Goal: Task Accomplishment & Management: Manage account settings

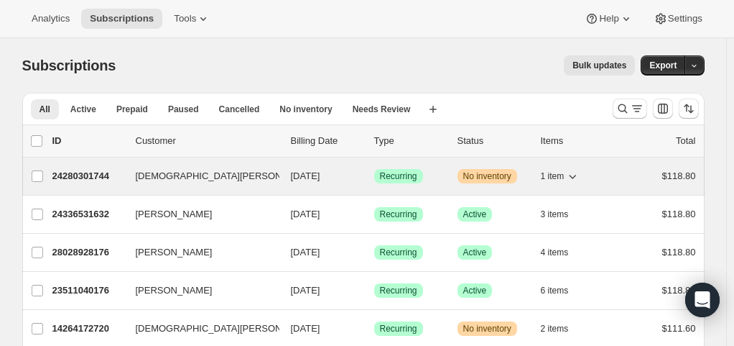
click at [556, 178] on span "1 item" at bounding box center [553, 175] width 24 height 11
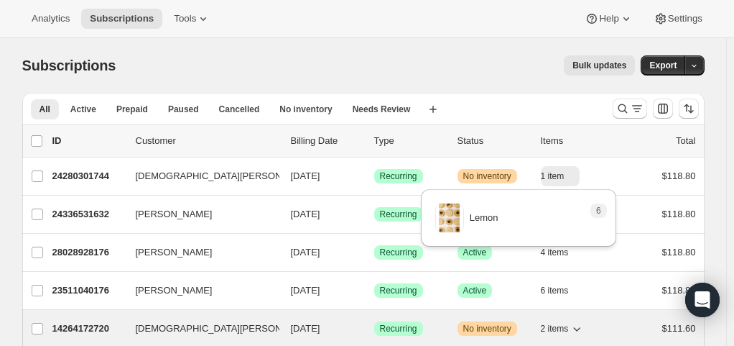
click at [561, 333] on button "2 items" at bounding box center [563, 328] width 44 height 20
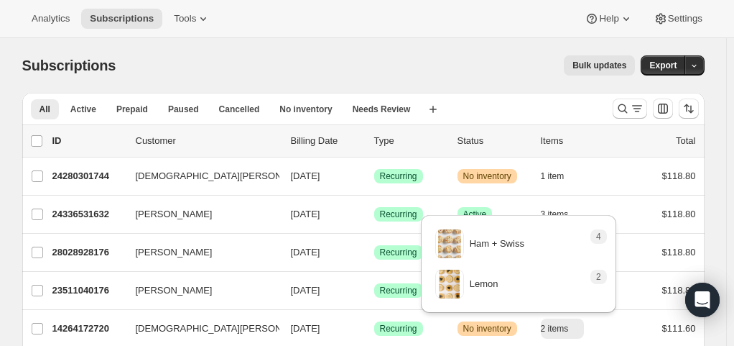
click at [565, 289] on div "2 Lemon" at bounding box center [509, 283] width 149 height 29
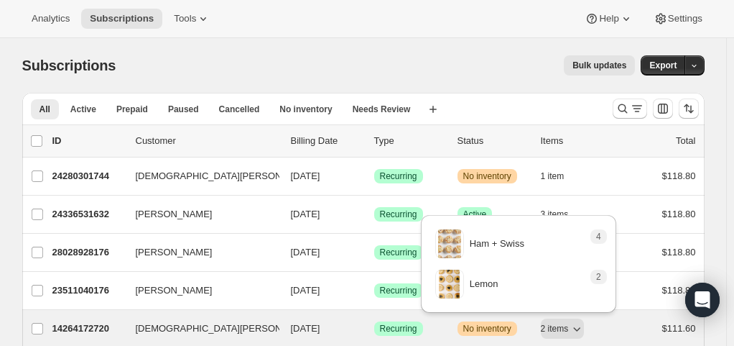
click at [183, 325] on span "[DEMOGRAPHIC_DATA][PERSON_NAME]" at bounding box center [226, 328] width 181 height 14
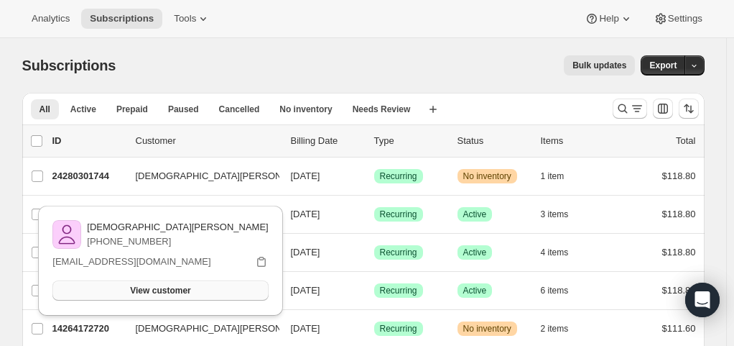
click at [190, 290] on span "View customer" at bounding box center [160, 289] width 60 height 11
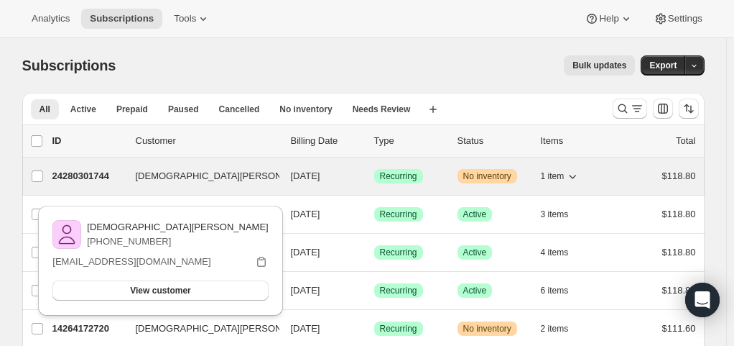
click at [96, 170] on p "24280301744" at bounding box center [88, 176] width 72 height 14
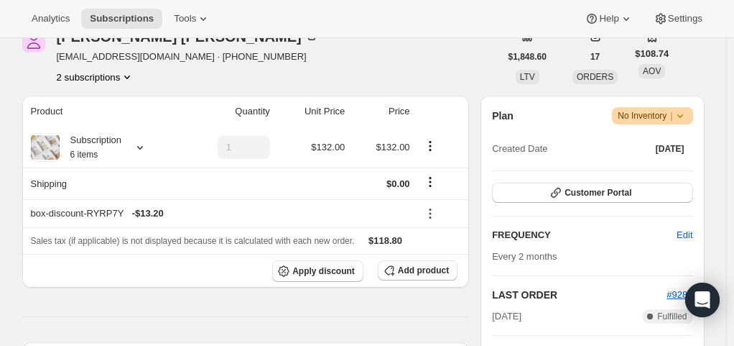
scroll to position [199, 0]
click at [116, 142] on div "Subscription 6 items" at bounding box center [91, 146] width 63 height 29
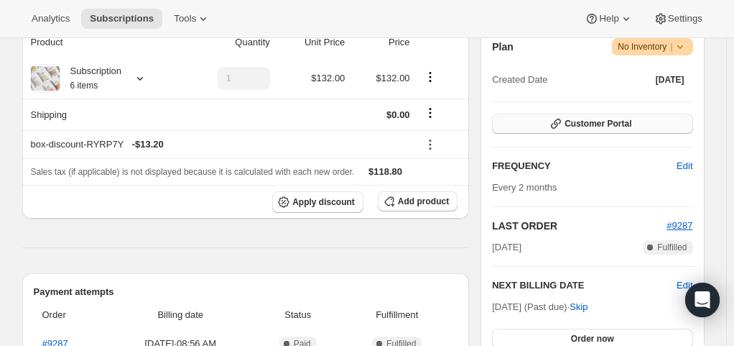
scroll to position [264, 0]
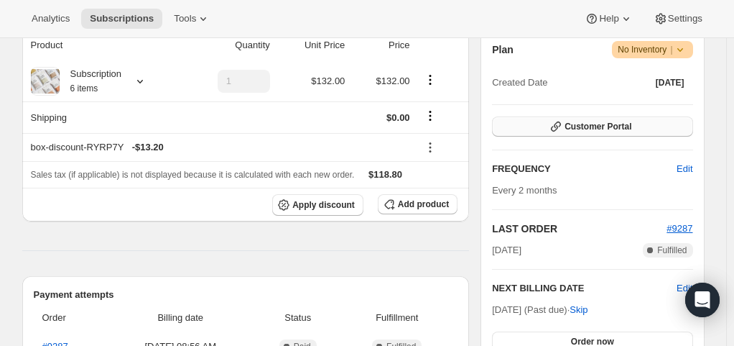
click at [626, 126] on span "Customer Portal" at bounding box center [598, 126] width 67 height 11
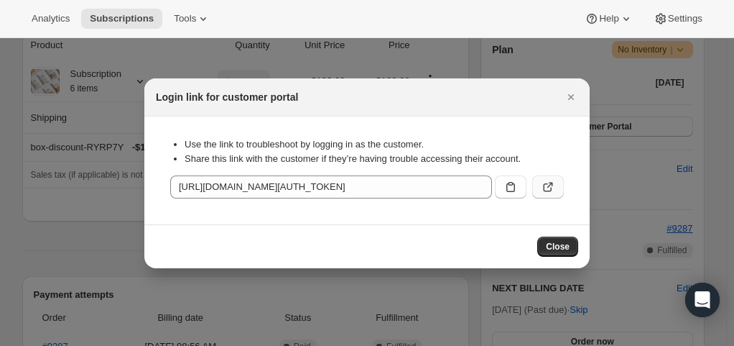
click at [546, 182] on icon ":rc5:" at bounding box center [548, 187] width 14 height 14
click at [575, 96] on icon "Close" at bounding box center [571, 97] width 14 height 14
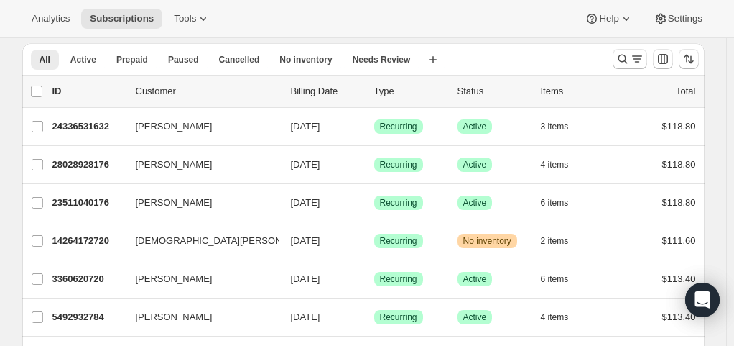
scroll to position [49, 0]
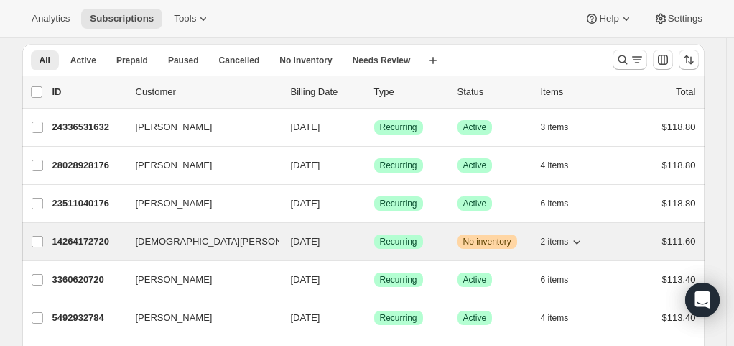
click at [174, 239] on span "[DEMOGRAPHIC_DATA][PERSON_NAME]" at bounding box center [226, 241] width 181 height 14
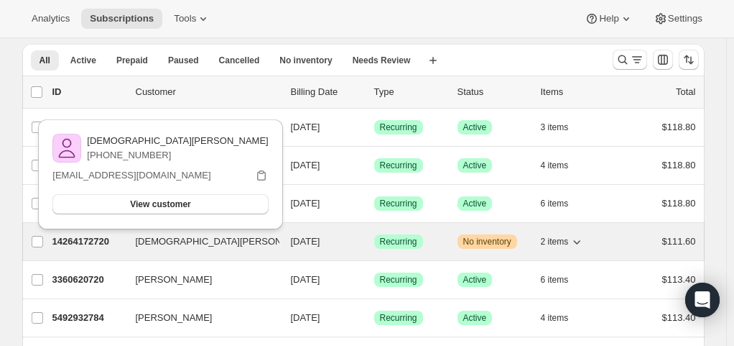
click at [68, 241] on p "14264172720" at bounding box center [88, 241] width 72 height 14
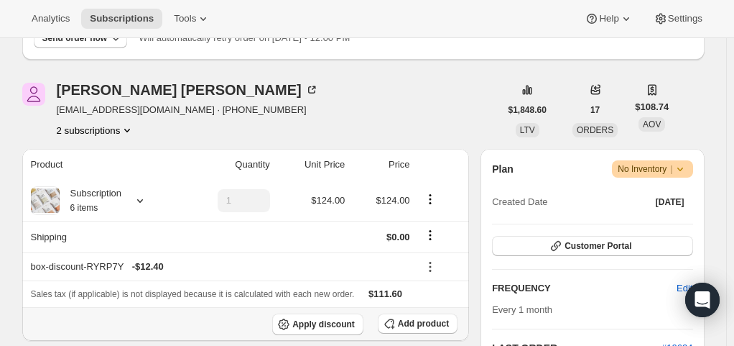
scroll to position [156, 0]
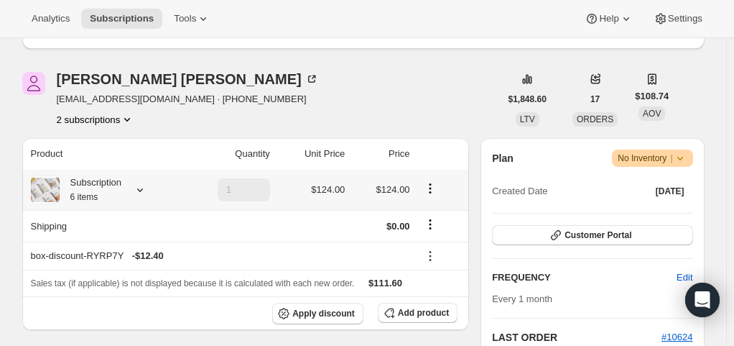
click at [143, 190] on icon at bounding box center [140, 190] width 6 height 4
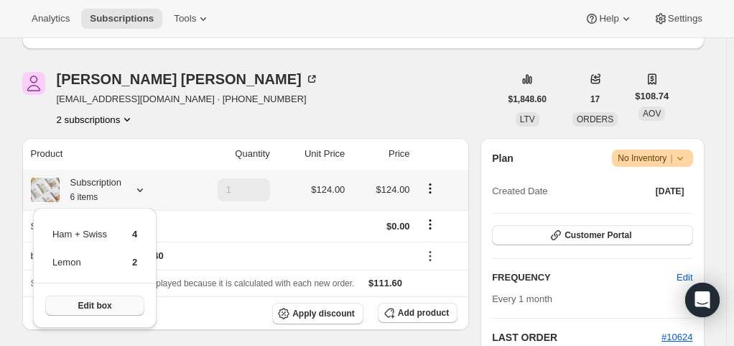
click at [116, 310] on button "Edit box" at bounding box center [94, 305] width 99 height 20
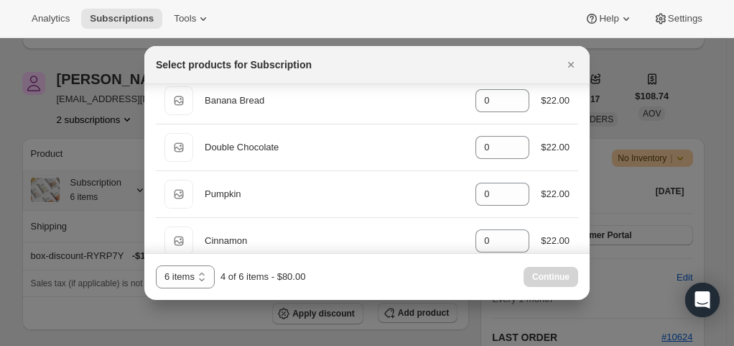
scroll to position [231, 0]
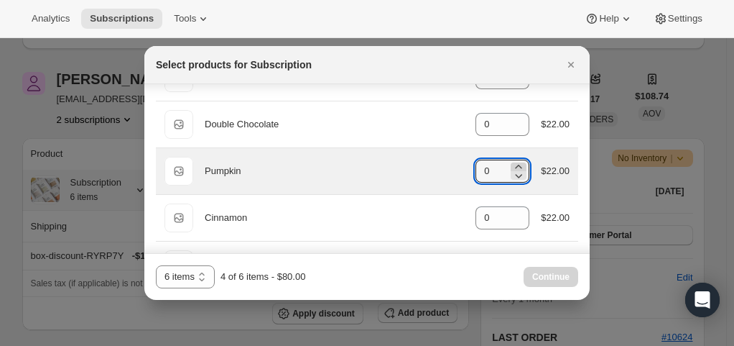
click at [516, 165] on icon ":rrq:" at bounding box center [519, 167] width 6 height 4
type input "1"
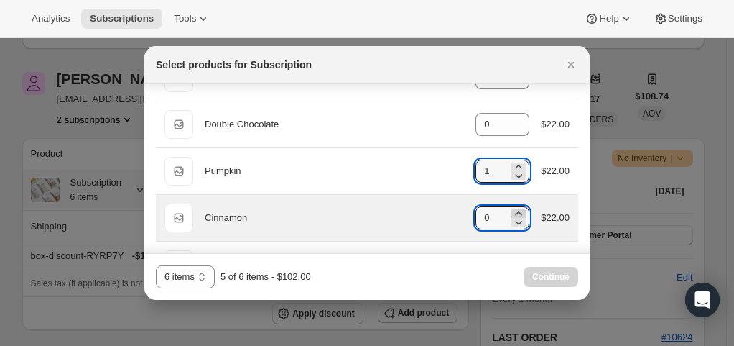
click at [516, 211] on icon ":rrq:" at bounding box center [519, 213] width 6 height 4
type input "1"
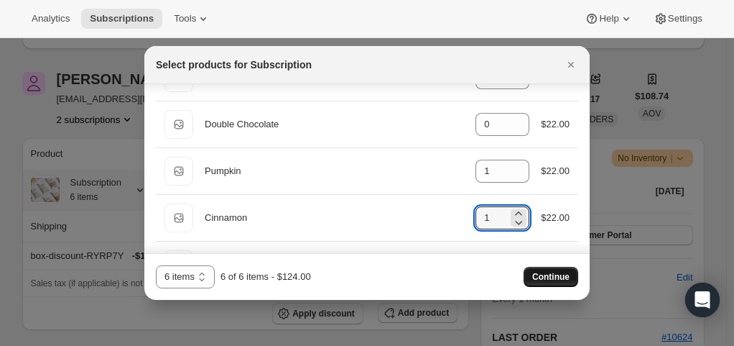
click at [555, 282] on span "Continue" at bounding box center [550, 276] width 37 height 11
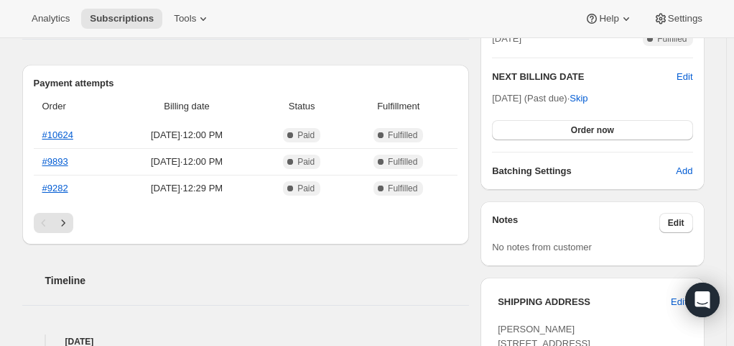
scroll to position [542, 0]
click at [596, 128] on span "Order now" at bounding box center [592, 129] width 43 height 11
click at [596, 128] on span "Click to confirm" at bounding box center [592, 129] width 65 height 11
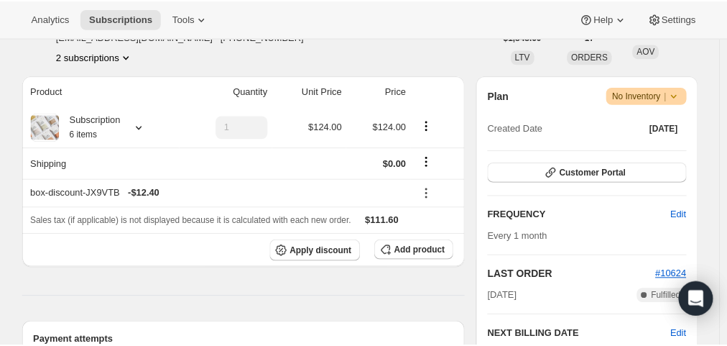
scroll to position [0, 0]
